Goal: Transaction & Acquisition: Purchase product/service

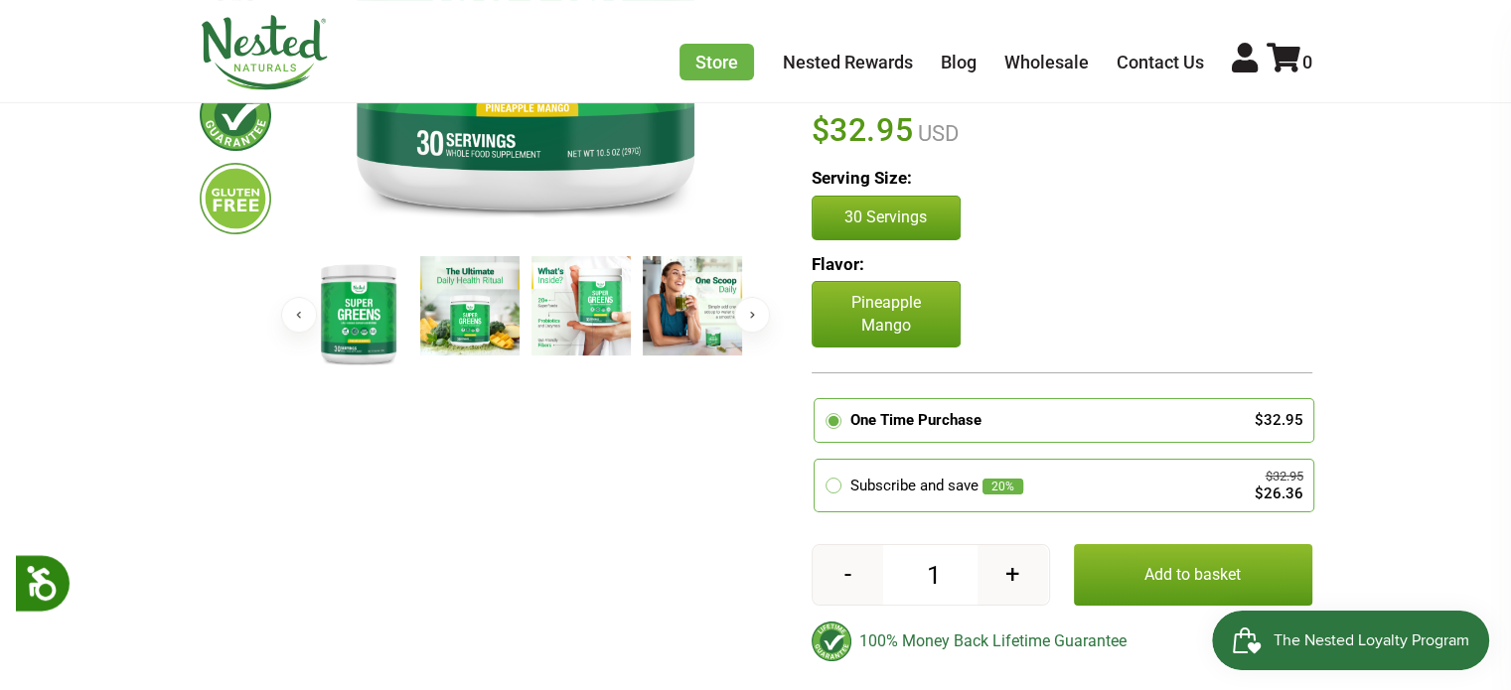
click at [1154, 563] on button "Add to basket" at bounding box center [1193, 575] width 238 height 62
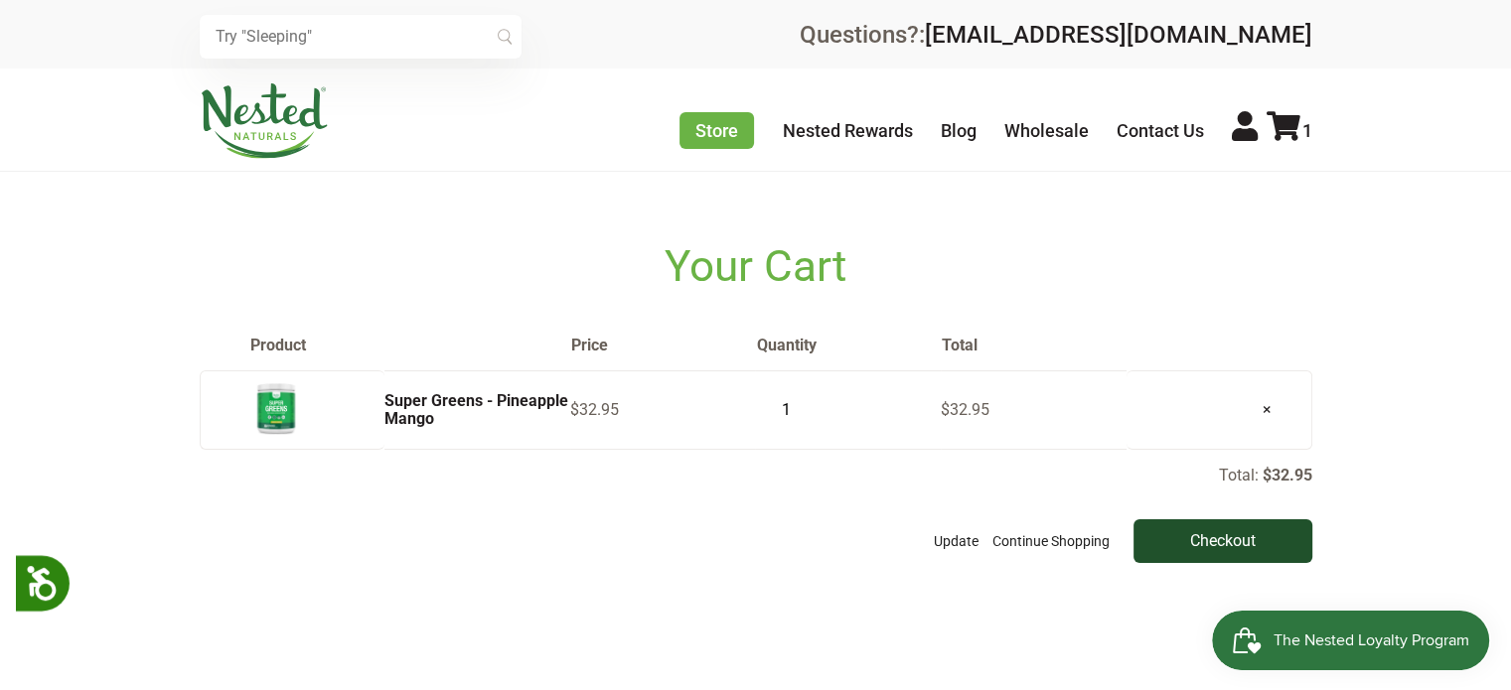
click at [1190, 547] on input "Checkout" at bounding box center [1223, 542] width 179 height 44
